Goal: Information Seeking & Learning: Learn about a topic

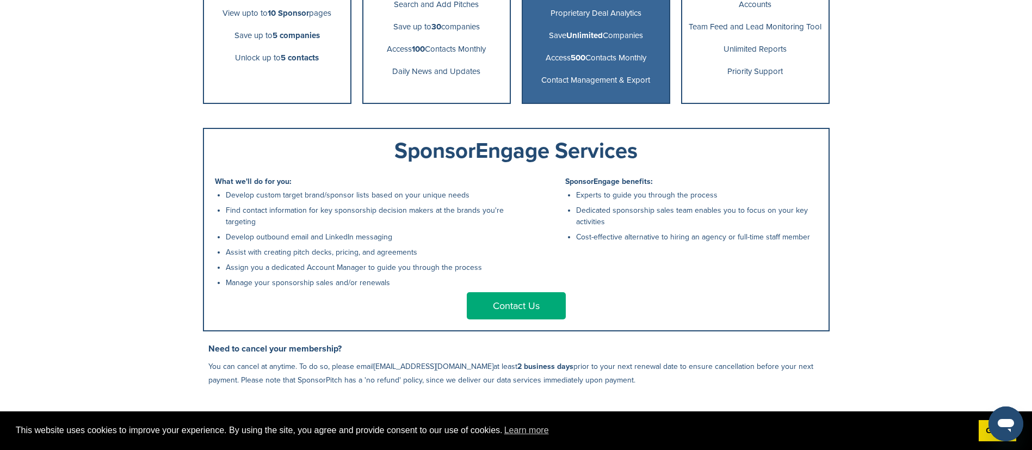
scroll to position [402, 0]
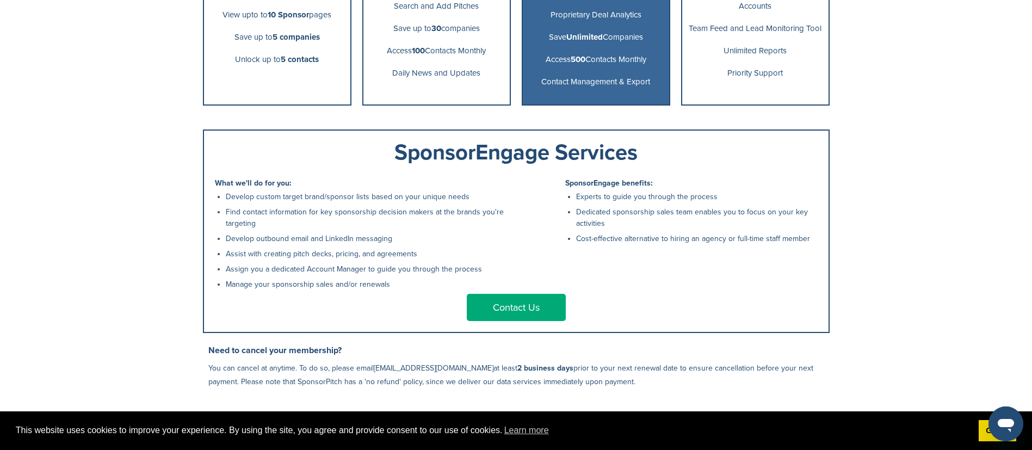
drag, startPoint x: 357, startPoint y: 241, endPoint x: 220, endPoint y: 243, distance: 137.6
click at [226, 243] on li "Develop outbound email and LinkedIn messaging" at bounding box center [368, 238] width 285 height 11
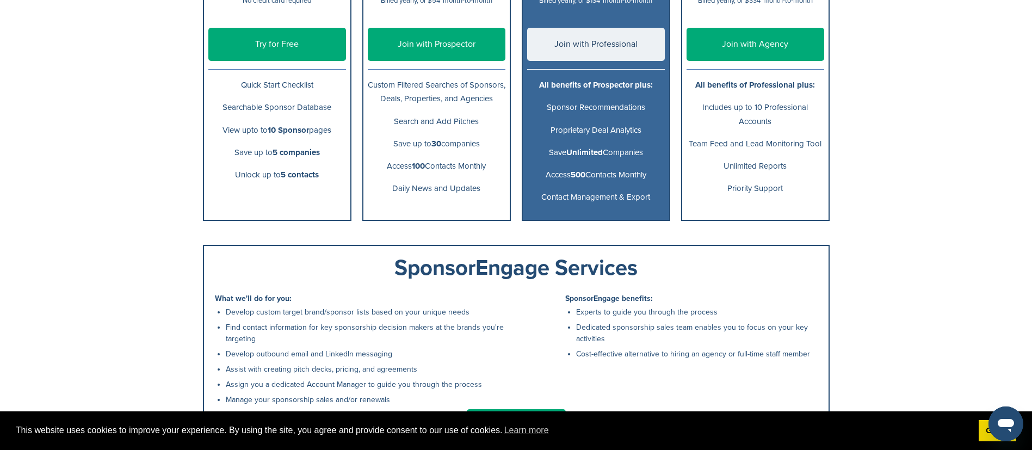
scroll to position [288, 0]
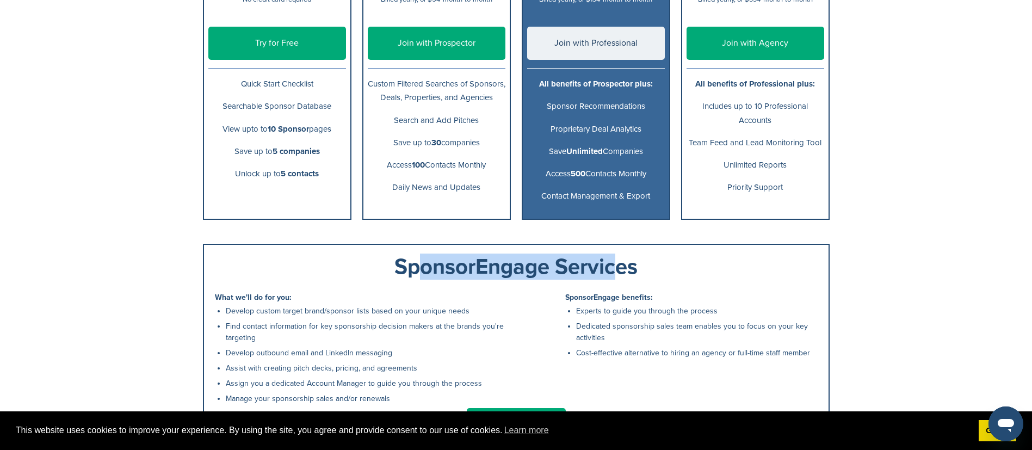
drag, startPoint x: 407, startPoint y: 277, endPoint x: 602, endPoint y: 269, distance: 194.9
click at [602, 269] on div "SponsorEngage Services" at bounding box center [516, 267] width 603 height 22
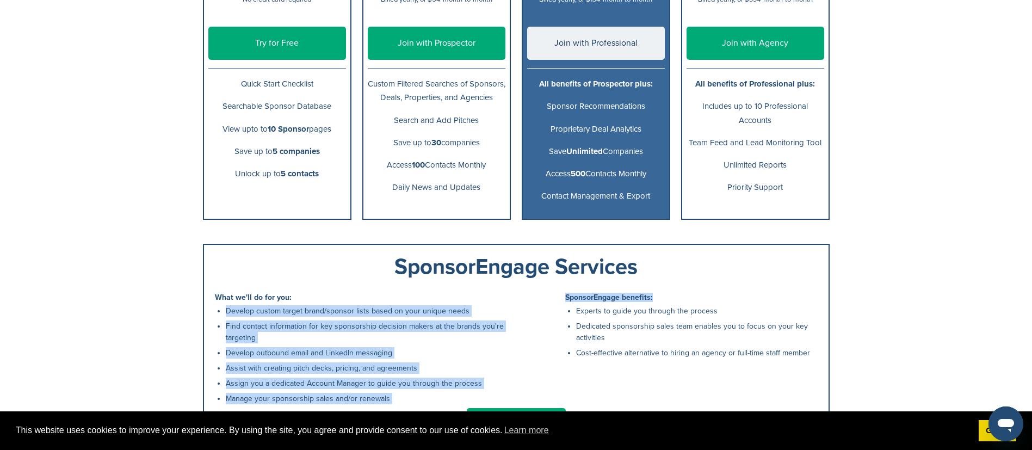
drag, startPoint x: 674, startPoint y: 284, endPoint x: 334, endPoint y: 283, distance: 339.3
click at [334, 283] on div "SponsorEngage Services What we'll do for you: Develop custom target brand/spons…" at bounding box center [516, 345] width 626 height 203
click at [434, 290] on div "SponsorEngage Services What we'll do for you: Develop custom target brand/spons…" at bounding box center [516, 345] width 626 height 203
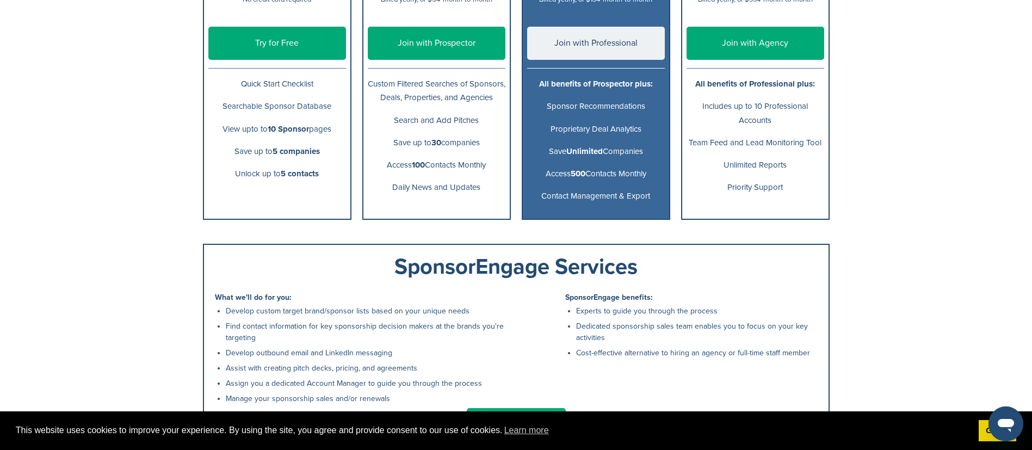
drag, startPoint x: 376, startPoint y: 271, endPoint x: 758, endPoint y: 260, distance: 381.4
click at [758, 260] on div "SponsorEngage Services" at bounding box center [516, 267] width 603 height 22
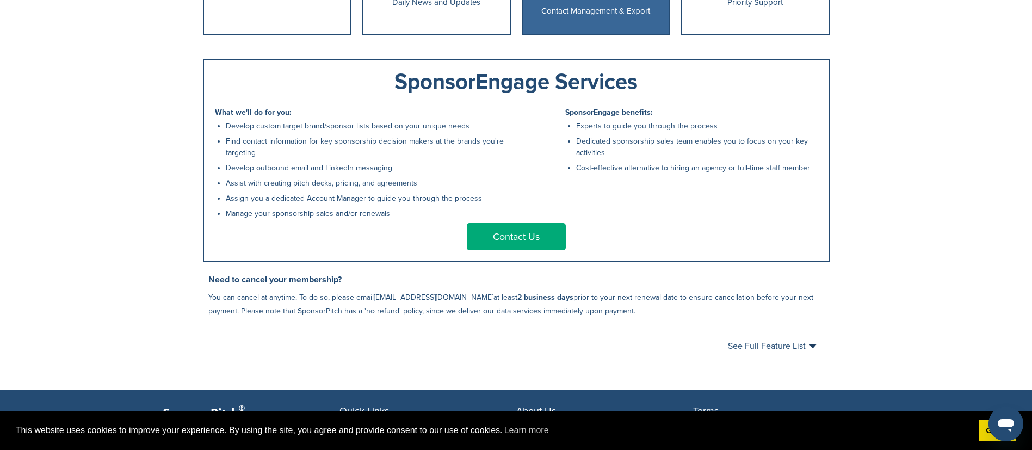
scroll to position [474, 0]
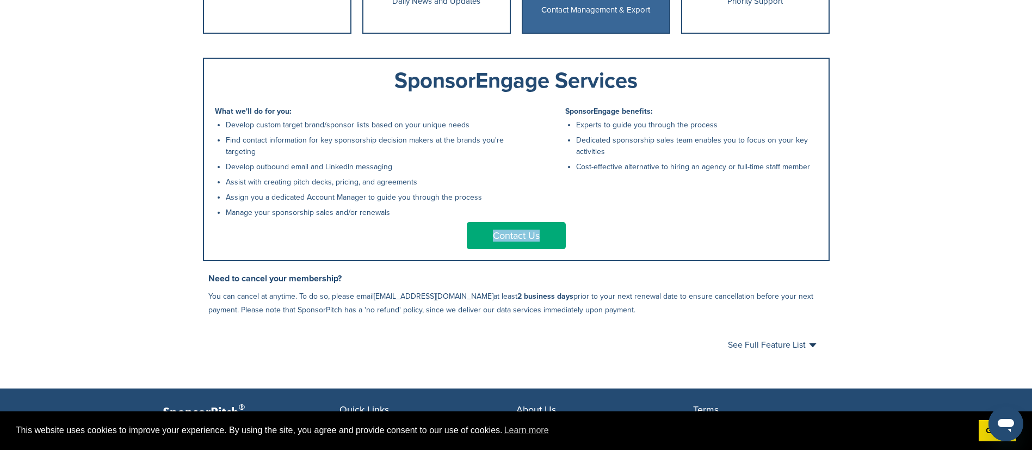
drag, startPoint x: 403, startPoint y: 227, endPoint x: 659, endPoint y: 254, distance: 257.0
click at [659, 254] on div "SponsorEngage Services What we'll do for you: Develop custom target brand/spons…" at bounding box center [516, 159] width 626 height 203
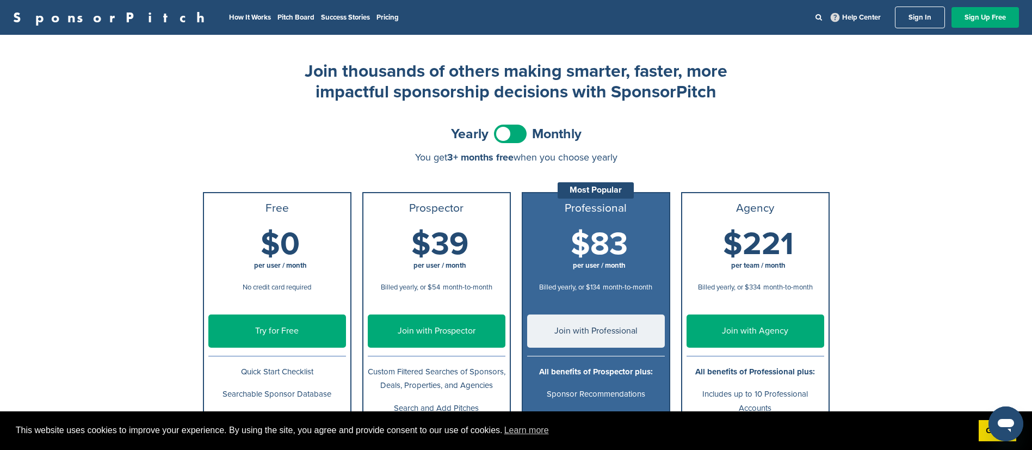
scroll to position [21, 0]
